Goal: Navigation & Orientation: Find specific page/section

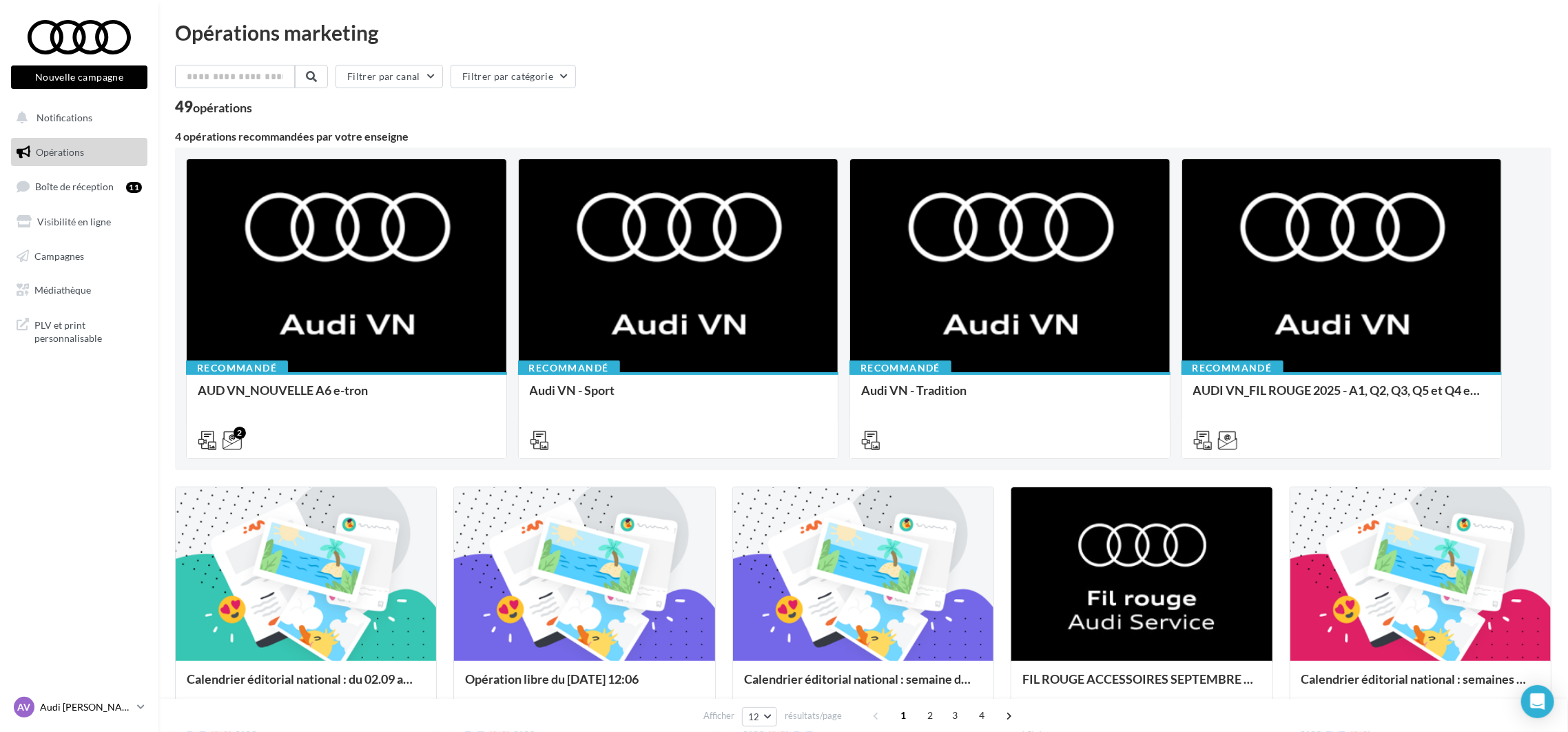
click at [108, 709] on p "Audi [PERSON_NAME]" at bounding box center [85, 707] width 91 height 13
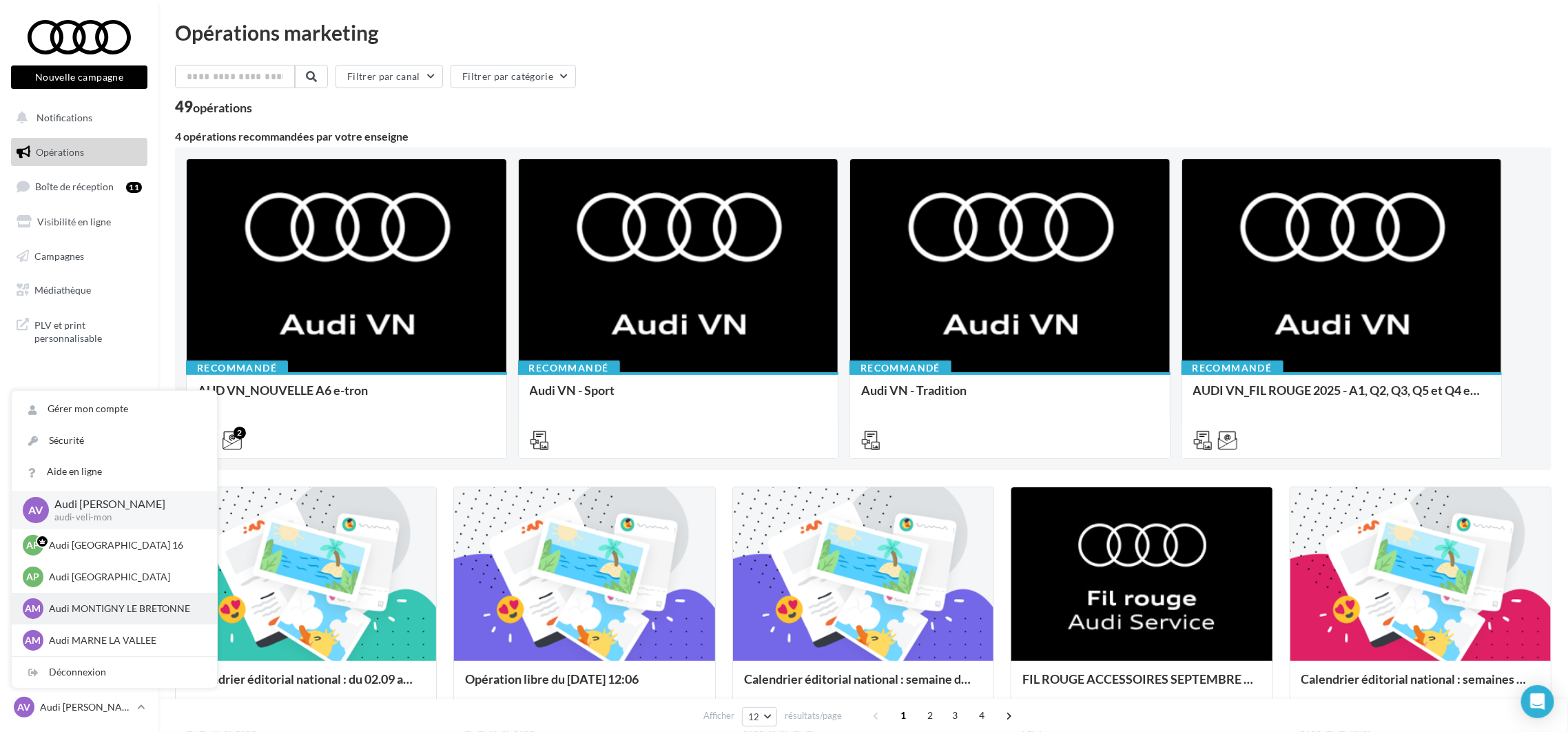
click at [116, 606] on p "Audi MONTIGNY LE BRETONNE" at bounding box center [124, 608] width 152 height 13
